Goal: Information Seeking & Learning: Learn about a topic

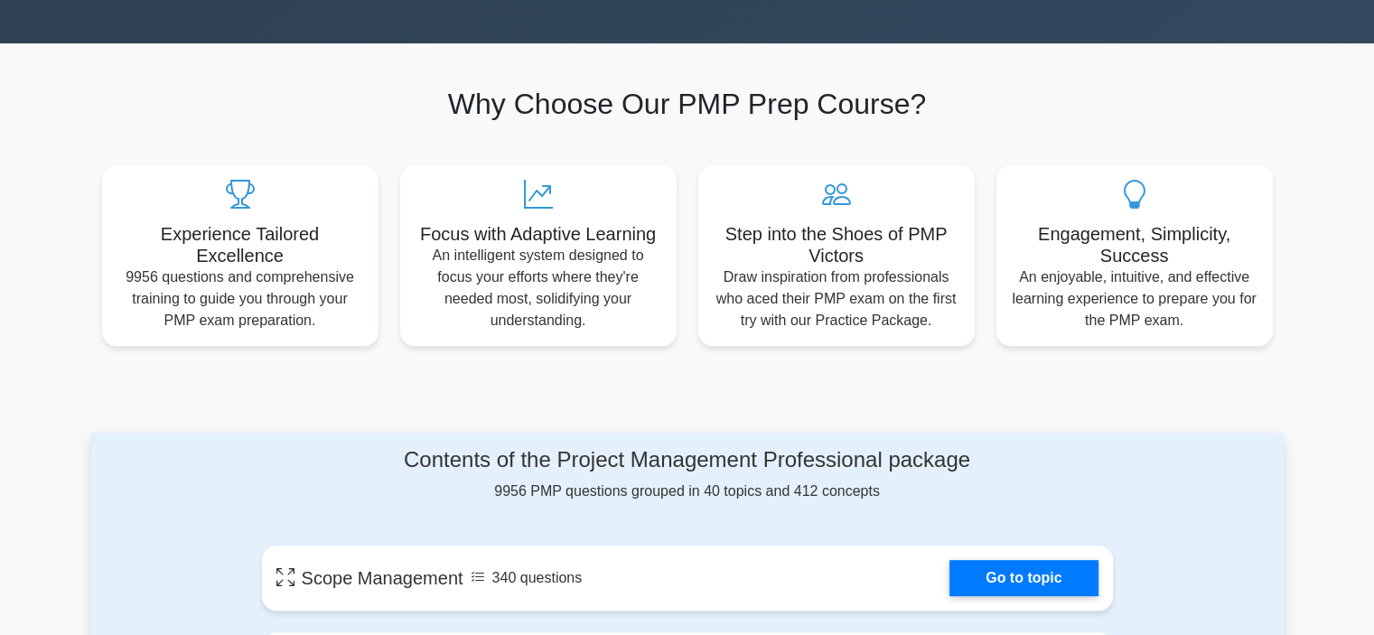
scroll to position [542, 0]
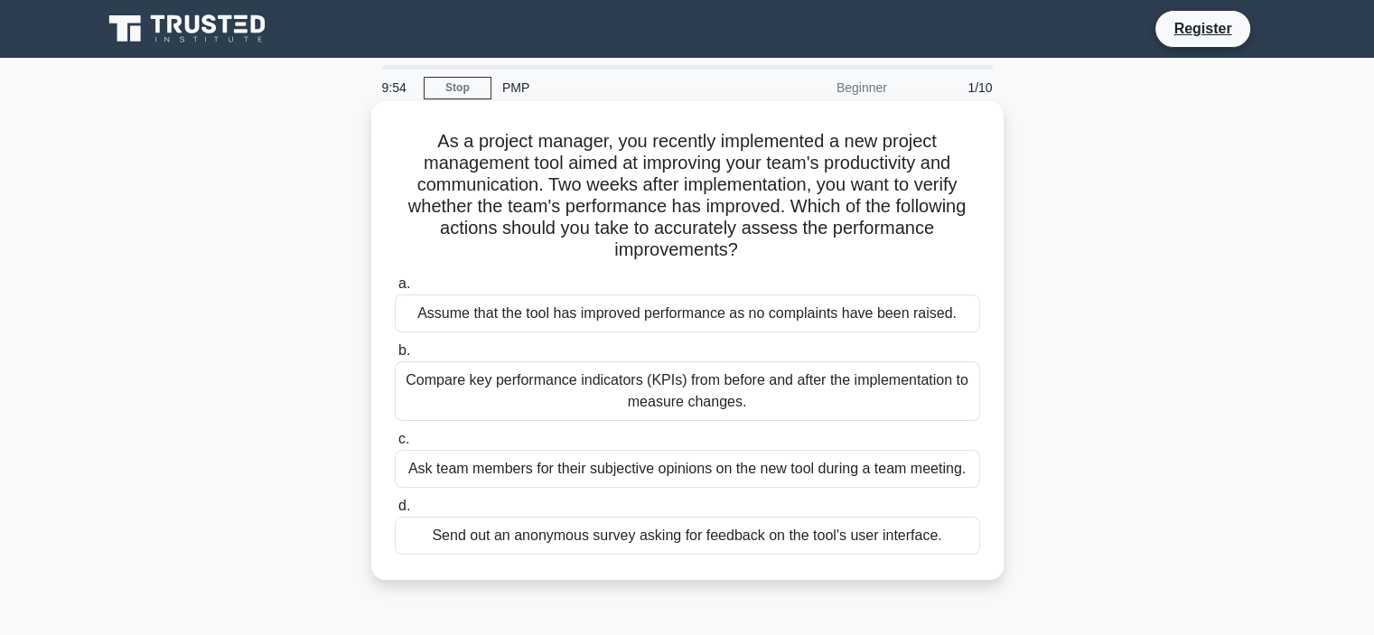
drag, startPoint x: 434, startPoint y: 141, endPoint x: 776, endPoint y: 248, distance: 358.7
click at [776, 248] on h5 "As a project manager, you recently implemented a new project management tool ai…" at bounding box center [687, 196] width 589 height 132
copy h5 "As a project manager, you recently implemented a new project management tool ai…"
